Goal: Task Accomplishment & Management: Complete application form

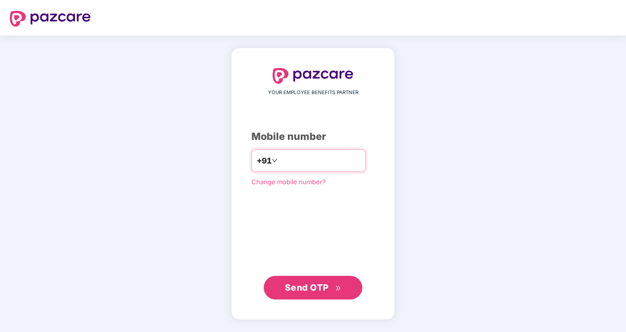
click at [283, 155] on input "number" at bounding box center [319, 161] width 81 height 16
type input "**********"
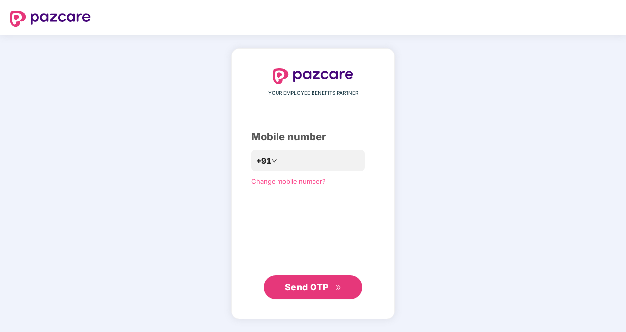
click at [324, 286] on span "Send OTP" at bounding box center [307, 287] width 44 height 10
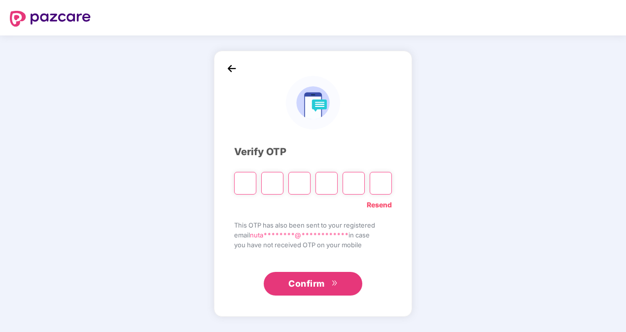
type input "*"
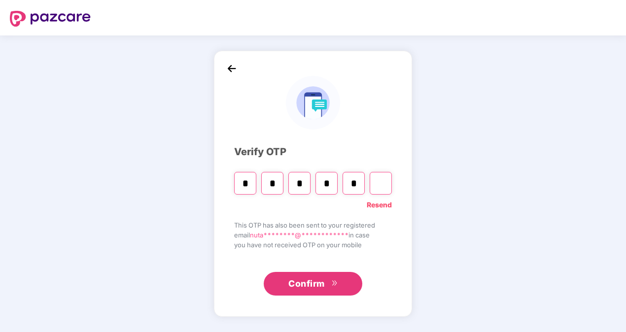
type input "*"
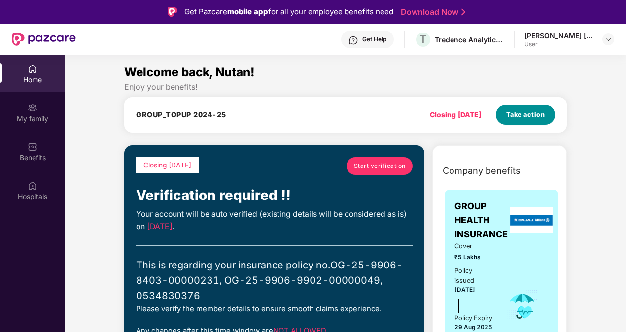
click at [513, 114] on span "Take action" at bounding box center [525, 115] width 39 height 10
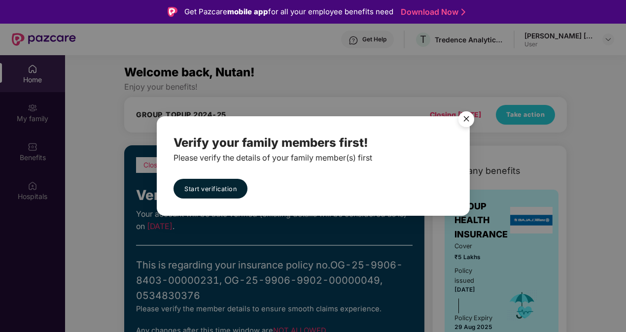
click at [468, 119] on img "Close" at bounding box center [466, 121] width 28 height 28
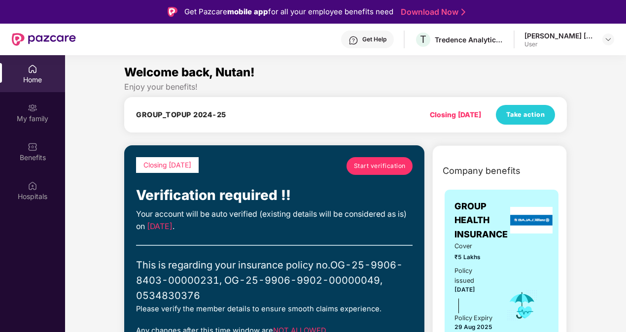
click at [385, 160] on link "Start verification" at bounding box center [379, 166] width 66 height 18
click at [366, 169] on span "Start verification" at bounding box center [380, 165] width 52 height 9
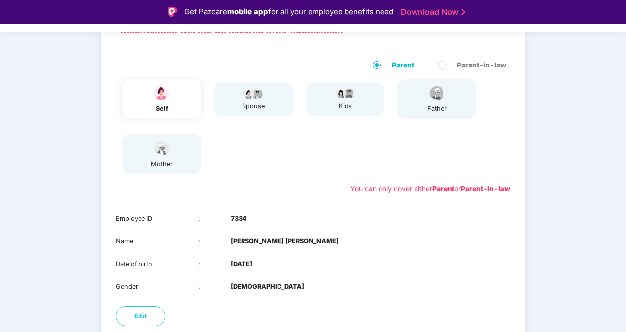
scroll to position [138, 0]
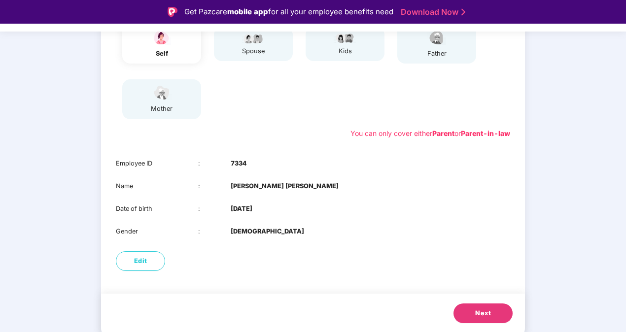
click at [476, 321] on button "Next" at bounding box center [482, 313] width 59 height 20
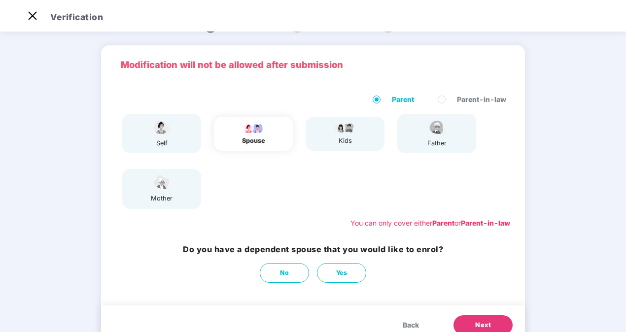
scroll to position [0, 0]
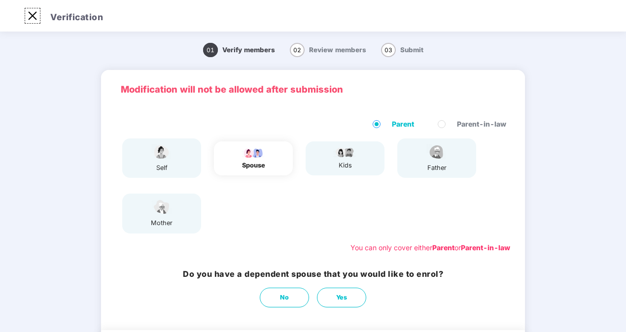
click at [34, 14] on img at bounding box center [33, 16] width 16 height 16
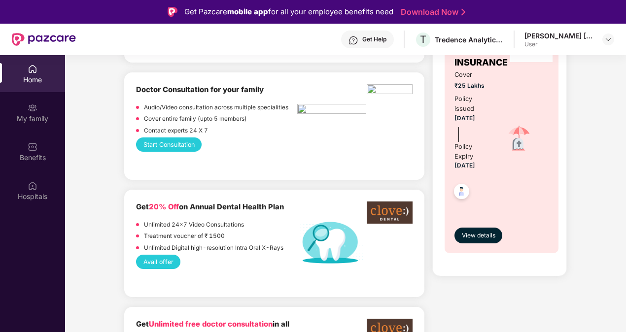
scroll to position [646, 0]
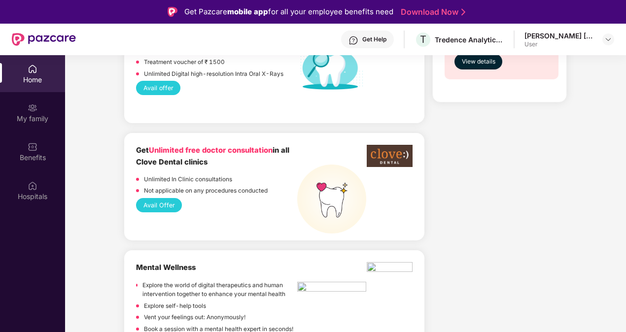
scroll to position [805, 0]
